Goal: Check status: Check status

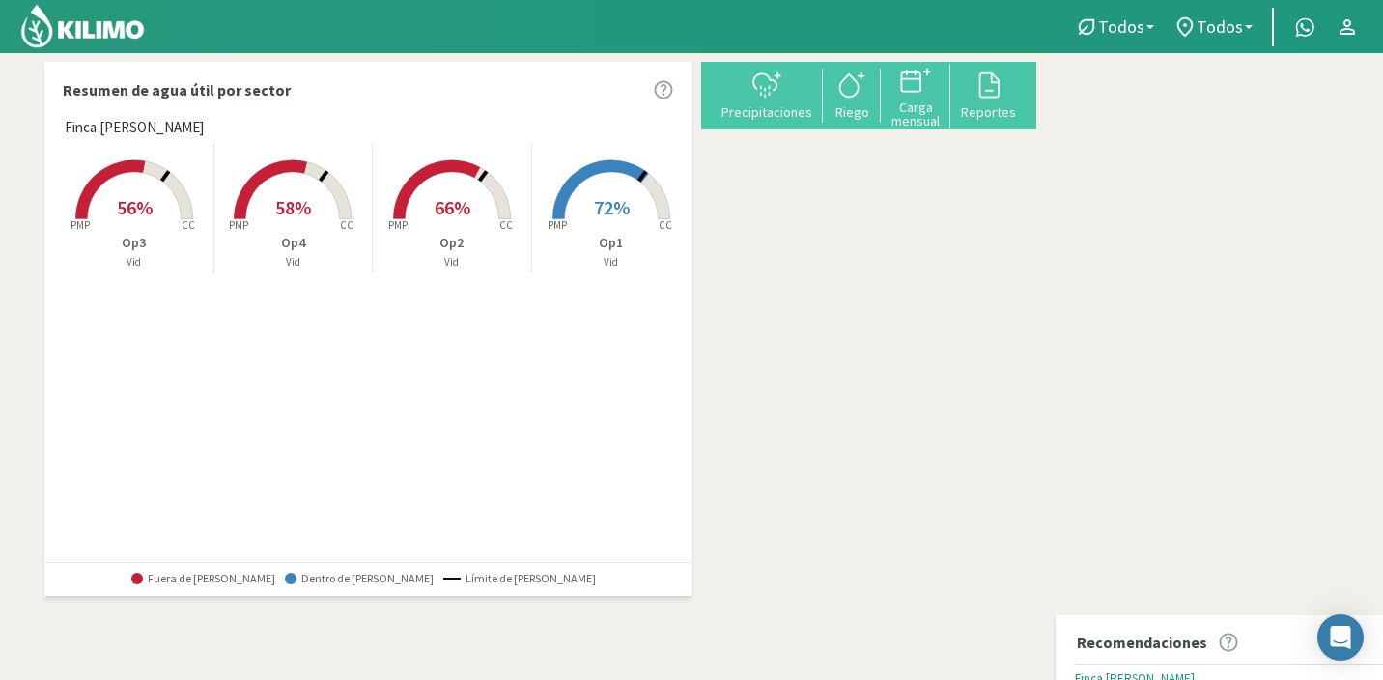
click at [317, 191] on rect at bounding box center [292, 221] width 154 height 154
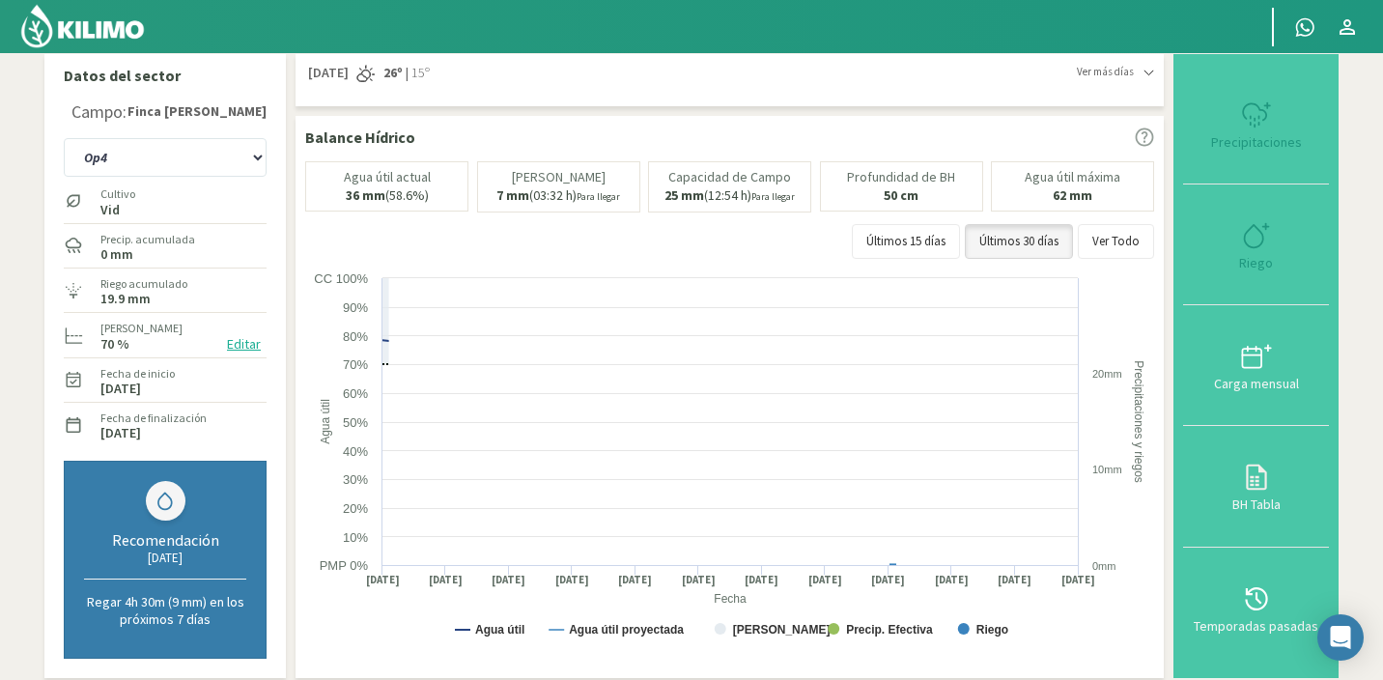
scroll to position [31, 0]
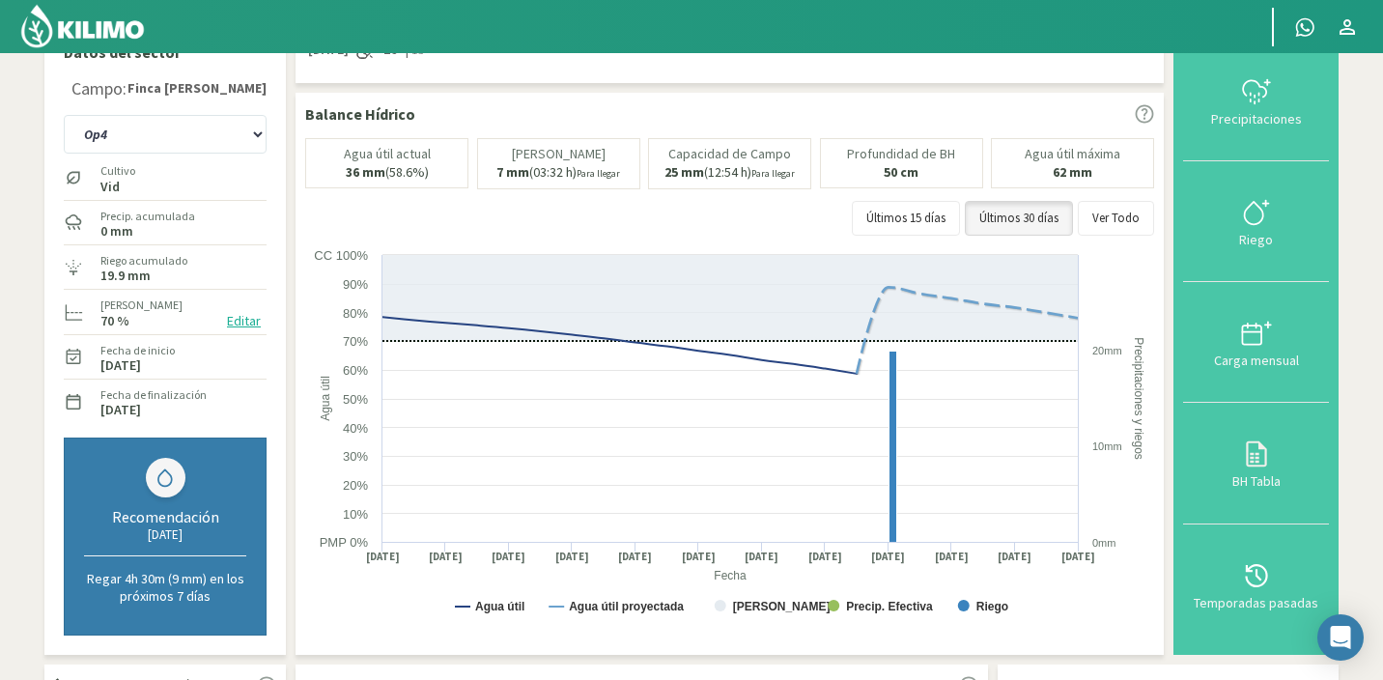
click at [770, 306] on icon at bounding box center [729, 298] width 695 height 86
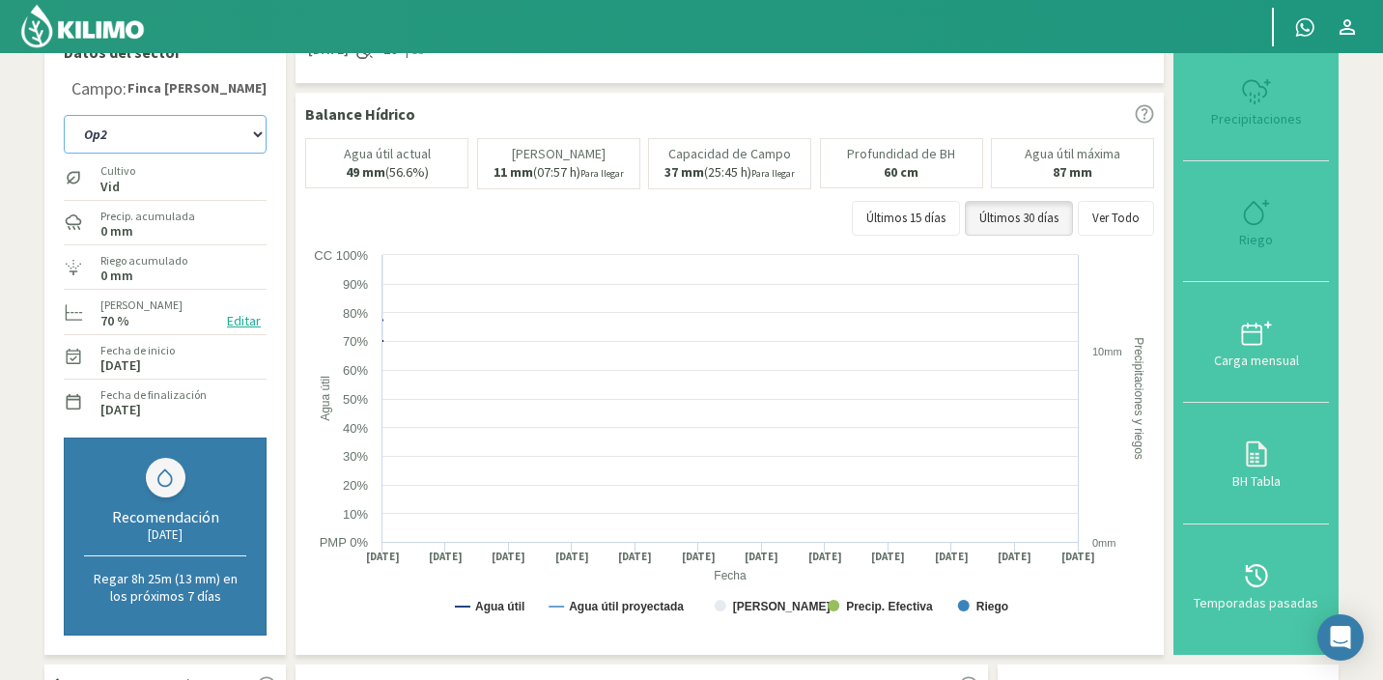
select select "14: Object"
